Goal: Obtain resource: Download file/media

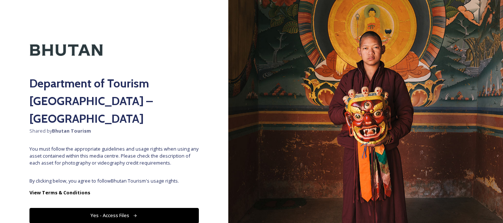
click at [135, 208] on button "Yes - Access Files" at bounding box center [113, 215] width 169 height 15
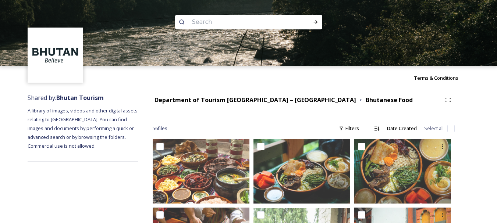
click at [258, 19] on input at bounding box center [238, 22] width 101 height 16
type input "[GEOGRAPHIC_DATA]"
click at [317, 22] on icon at bounding box center [316, 22] width 4 height 4
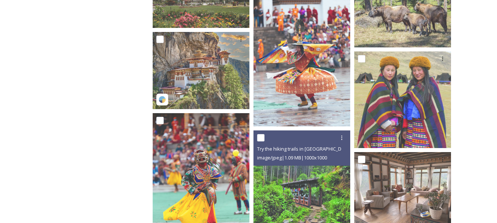
scroll to position [456, 0]
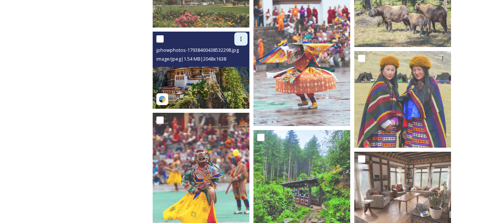
click at [241, 40] on icon at bounding box center [241, 39] width 1 height 4
click at [239, 71] on span "Download" at bounding box center [232, 69] width 22 height 7
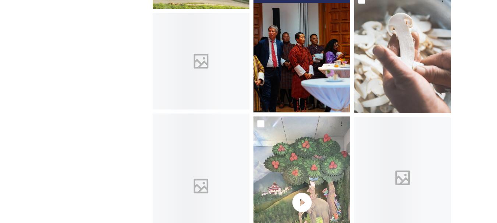
scroll to position [6399, 0]
